Goal: Contribute content

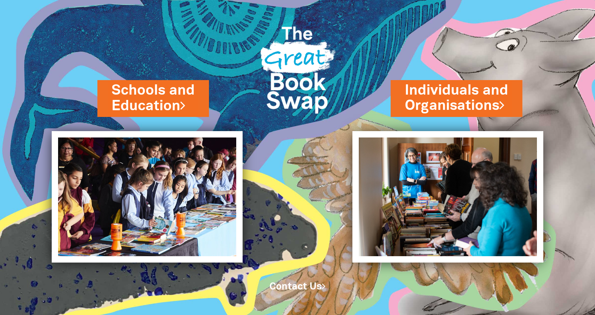
scroll to position [1, 0]
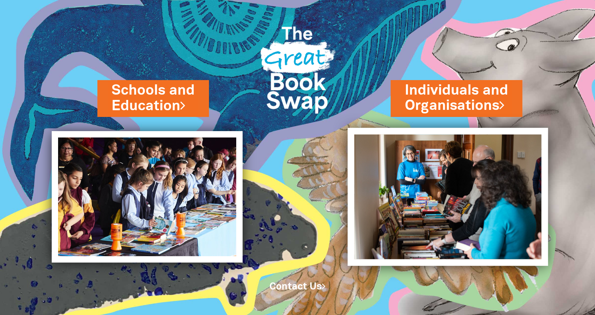
click at [451, 221] on img at bounding box center [448, 197] width 201 height 138
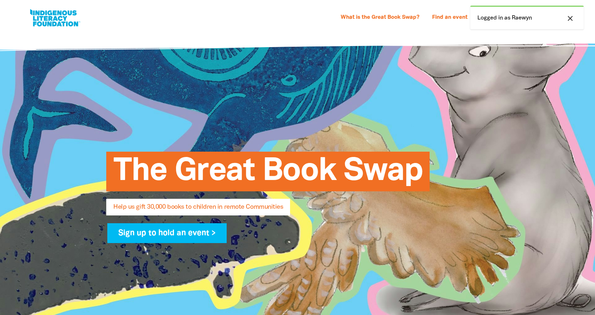
select select "AU"
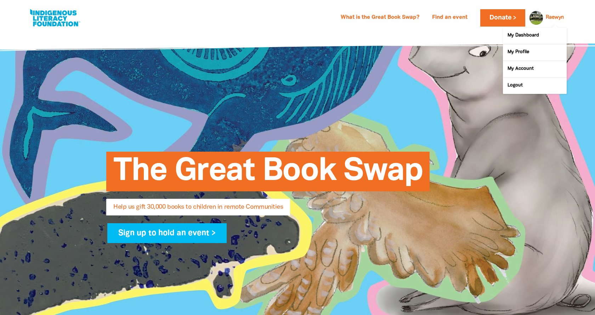
click at [550, 21] on div "Raewyn" at bounding box center [555, 17] width 24 height 11
click at [544, 34] on link "My Dashboard" at bounding box center [535, 36] width 64 height 16
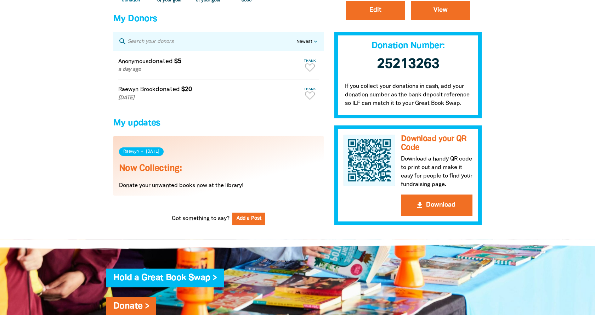
scroll to position [470, 0]
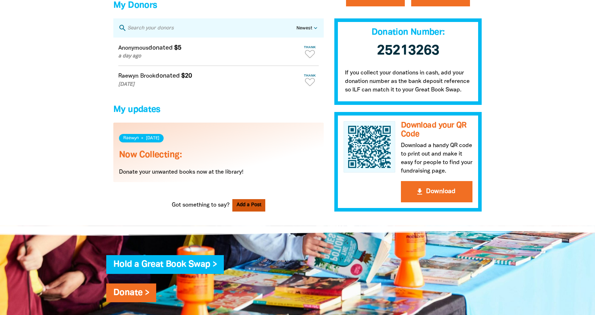
click at [253, 211] on button "Add a Post" at bounding box center [248, 205] width 33 height 12
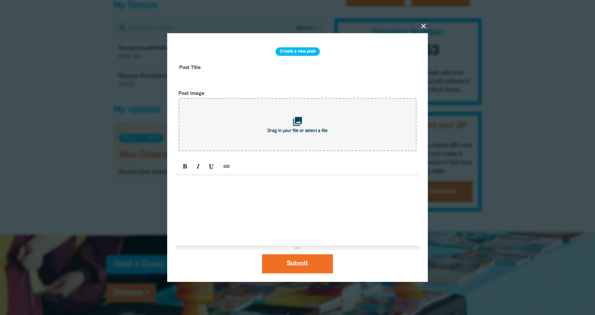
click at [253, 199] on div at bounding box center [298, 210] width 244 height 71
click at [321, 133] on span "Drag in your file or select a file" at bounding box center [298, 131] width 60 height 4
click at [399, 72] on input "text" at bounding box center [298, 73] width 244 height 22
click at [307, 131] on span "Drag in your file or select a file" at bounding box center [298, 131] width 60 height 4
type input "C:\fakepath\_DSC2283.jpg"
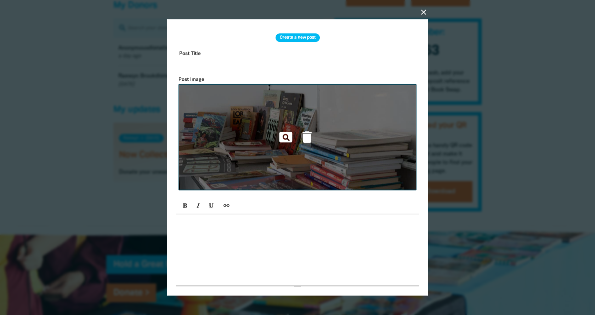
click at [274, 223] on div at bounding box center [298, 249] width 244 height 71
click at [197, 225] on div at bounding box center [298, 249] width 244 height 71
click at [208, 243] on div at bounding box center [298, 249] width 244 height 71
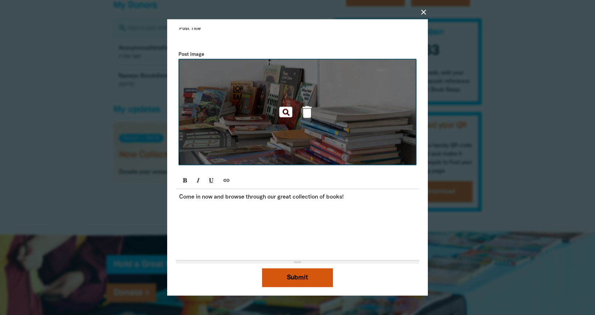
click at [311, 279] on button "Submit" at bounding box center [297, 277] width 71 height 19
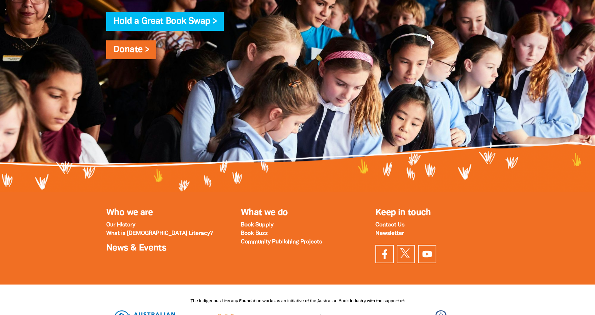
scroll to position [940, 0]
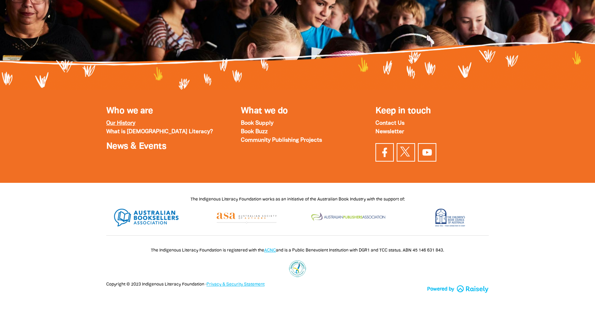
click at [124, 121] on strong "Our History" at bounding box center [120, 123] width 29 height 5
